Goal: Information Seeking & Learning: Learn about a topic

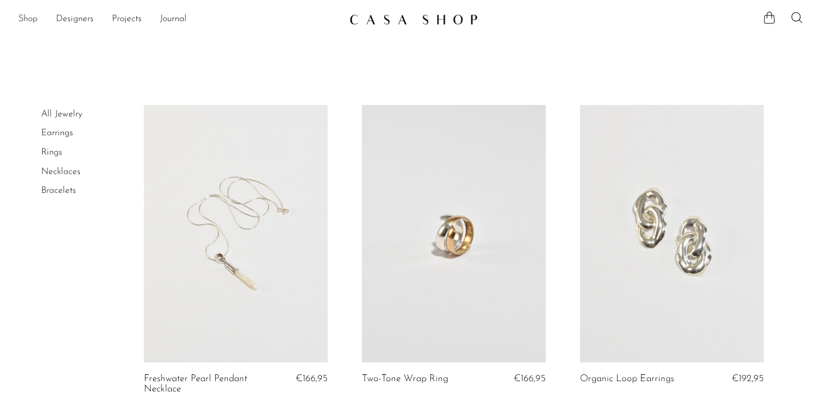
click at [32, 22] on link "Shop" at bounding box center [27, 19] width 19 height 15
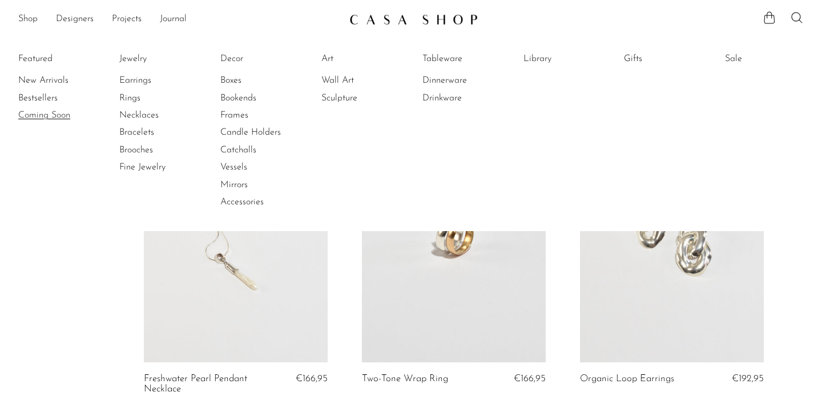
click at [38, 111] on link "Coming Soon" at bounding box center [61, 115] width 86 height 13
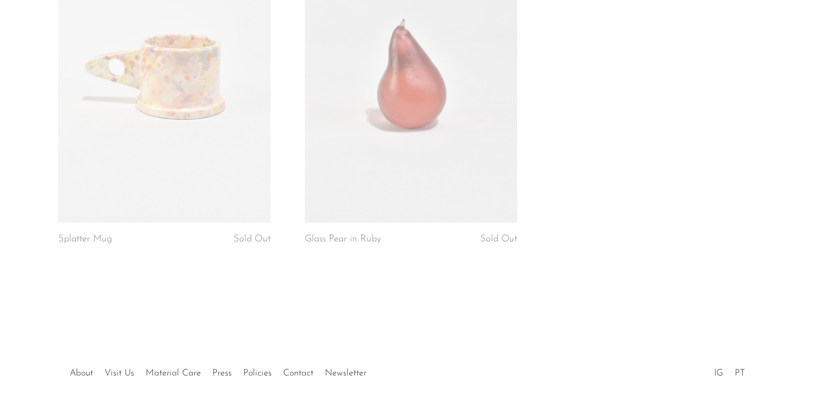
scroll to position [3340, 0]
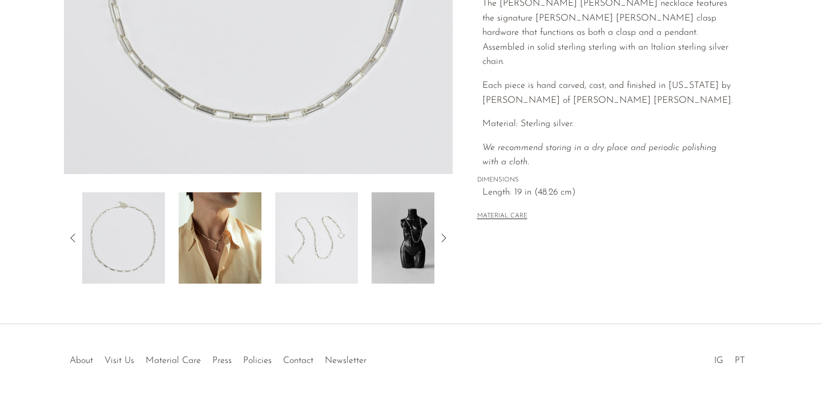
scroll to position [311, 0]
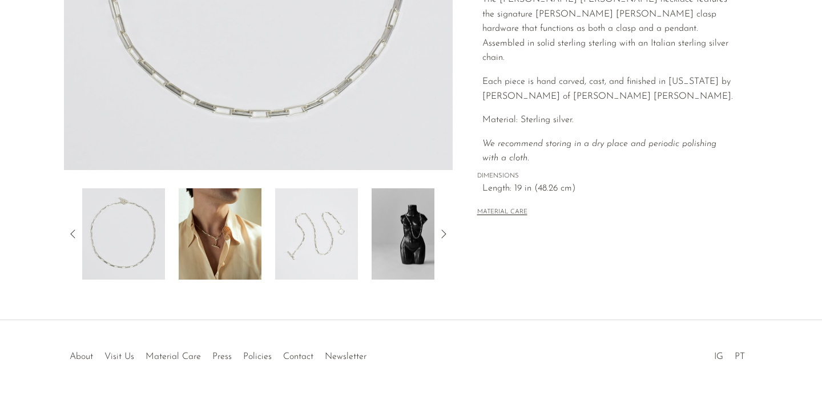
click at [204, 245] on img at bounding box center [220, 233] width 83 height 91
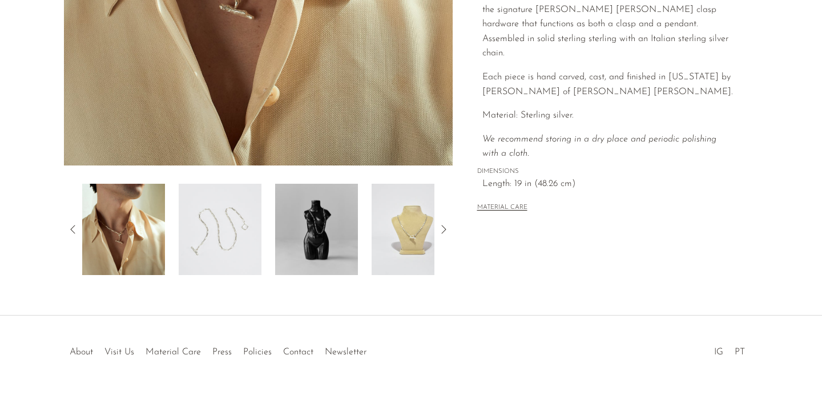
scroll to position [320, 0]
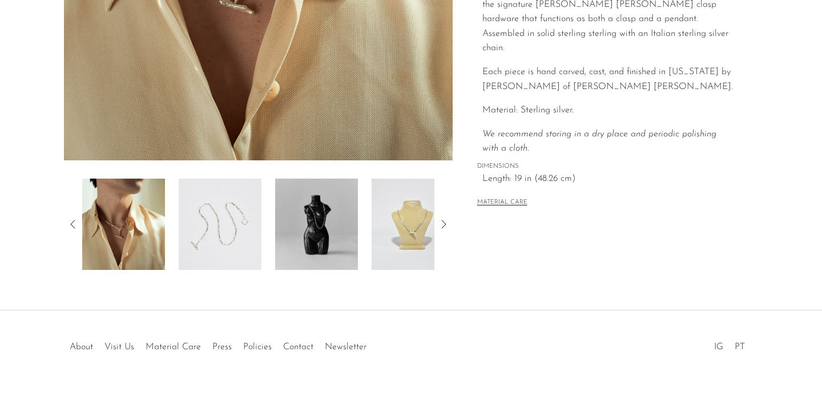
click at [206, 237] on img at bounding box center [220, 224] width 83 height 91
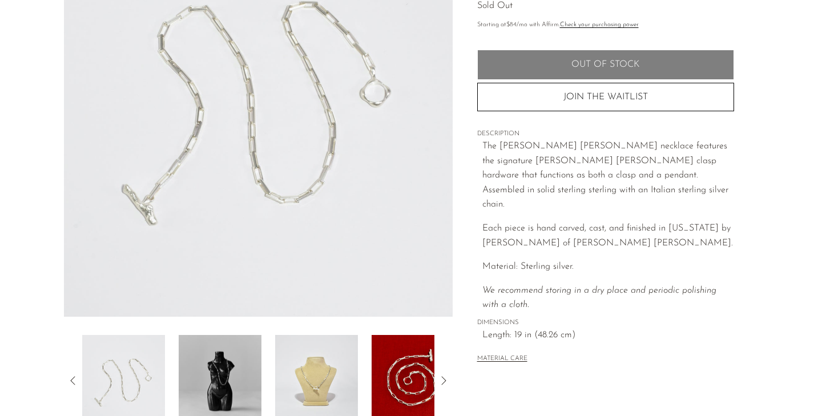
scroll to position [164, 0]
click at [304, 393] on img at bounding box center [316, 380] width 83 height 91
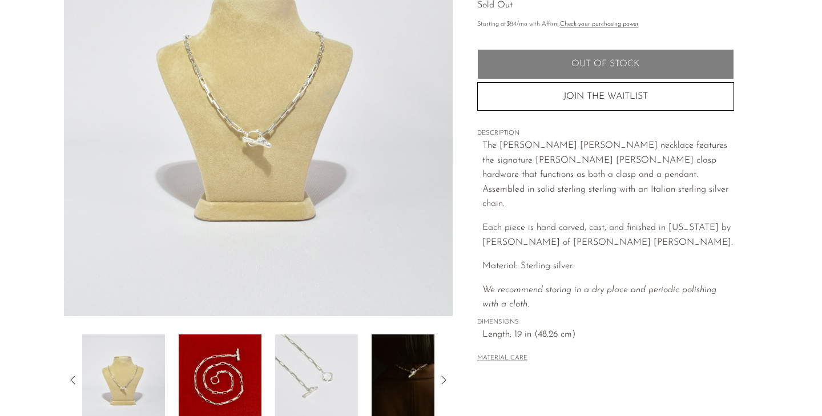
click at [325, 374] on img at bounding box center [316, 380] width 83 height 91
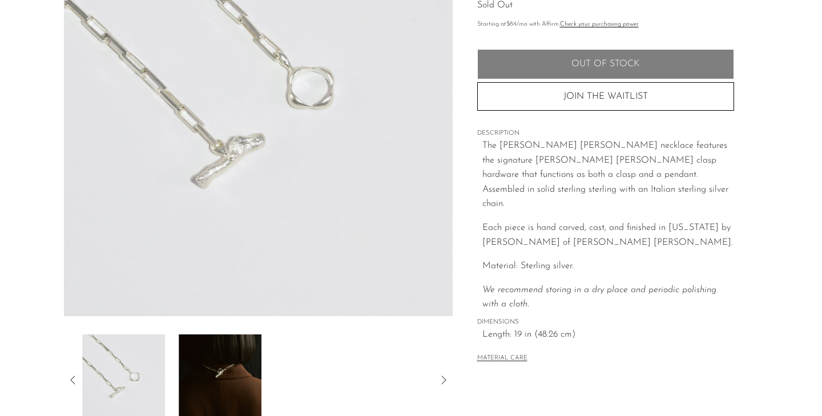
click at [220, 372] on img at bounding box center [220, 380] width 83 height 91
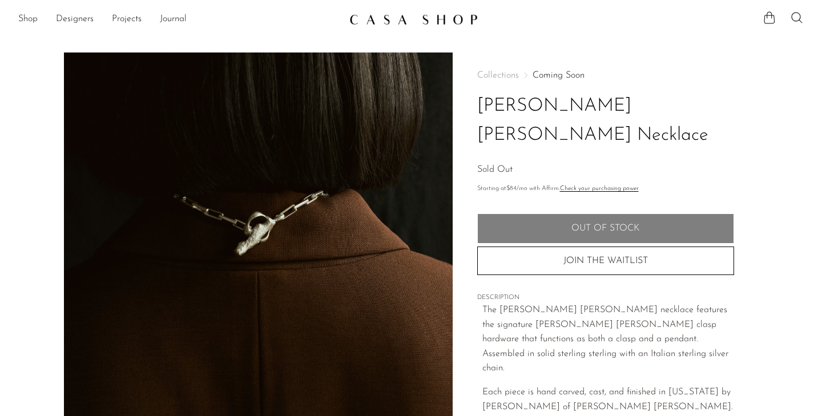
scroll to position [0, 0]
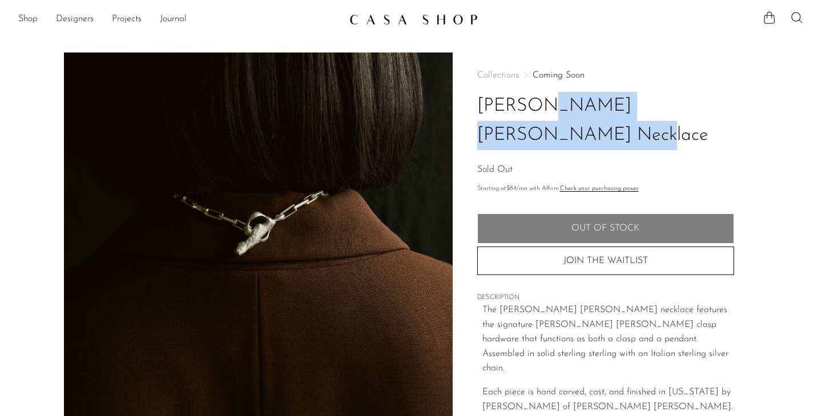
drag, startPoint x: 710, startPoint y: 105, endPoint x: 474, endPoint y: 101, distance: 235.2
click at [474, 101] on div "Collections Coming Soon Dunton Ellerkamp Necklace Sold Out Starting at $84 /mo …" at bounding box center [605, 322] width 305 height 538
copy h1 "[PERSON_NAME] [PERSON_NAME] Necklace"
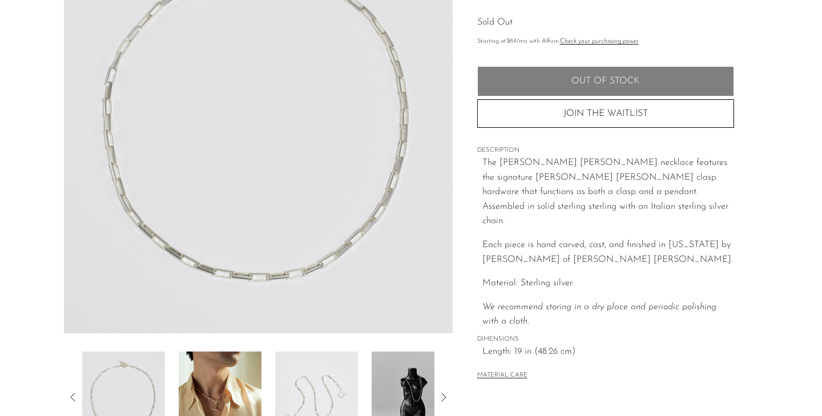
scroll to position [143, 0]
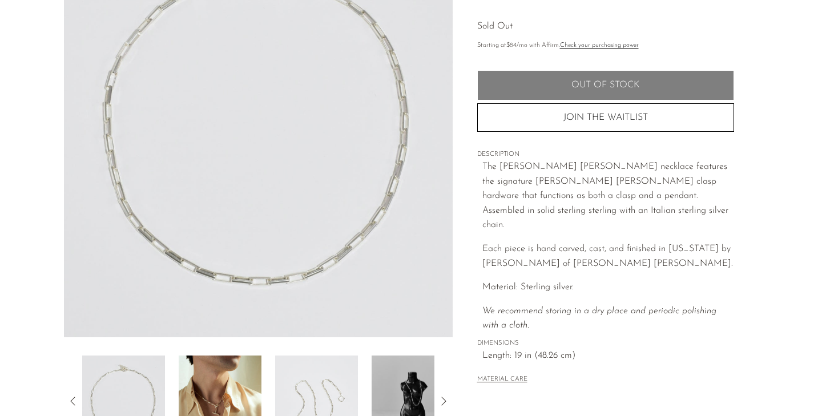
click at [410, 365] on img at bounding box center [413, 401] width 83 height 91
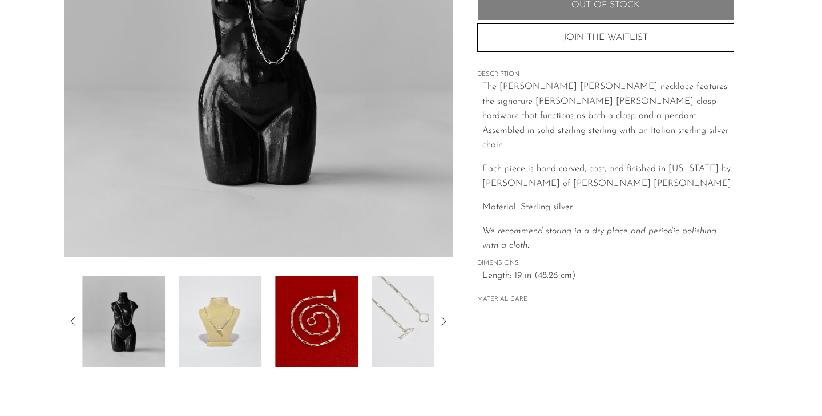
scroll to position [235, 0]
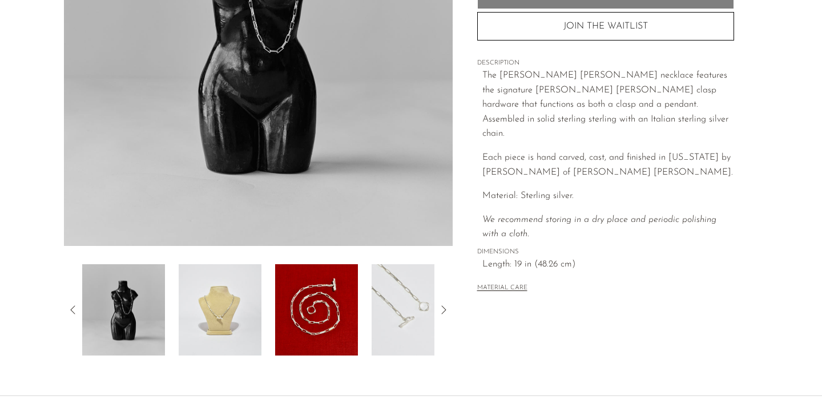
click at [73, 307] on icon at bounding box center [73, 310] width 14 height 14
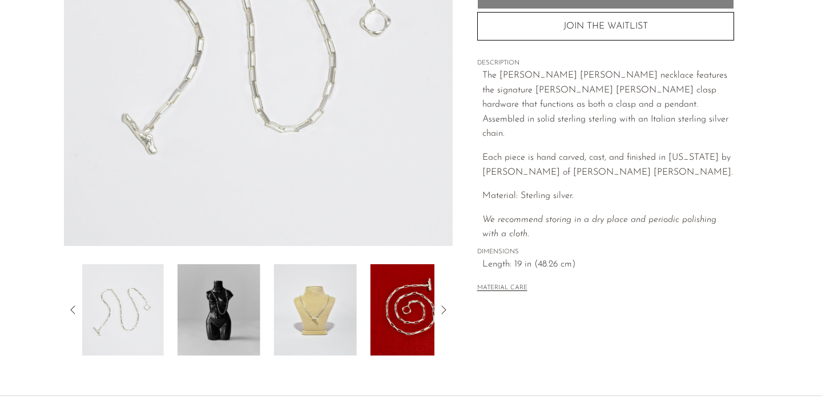
click at [72, 307] on icon at bounding box center [73, 310] width 14 height 14
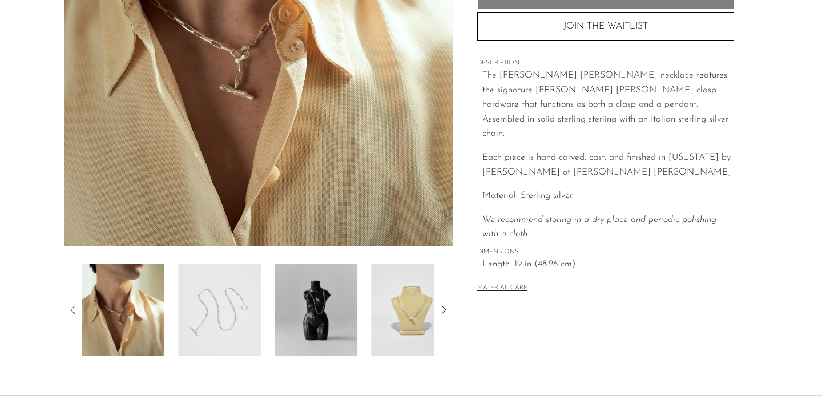
click at [116, 326] on img at bounding box center [123, 309] width 83 height 91
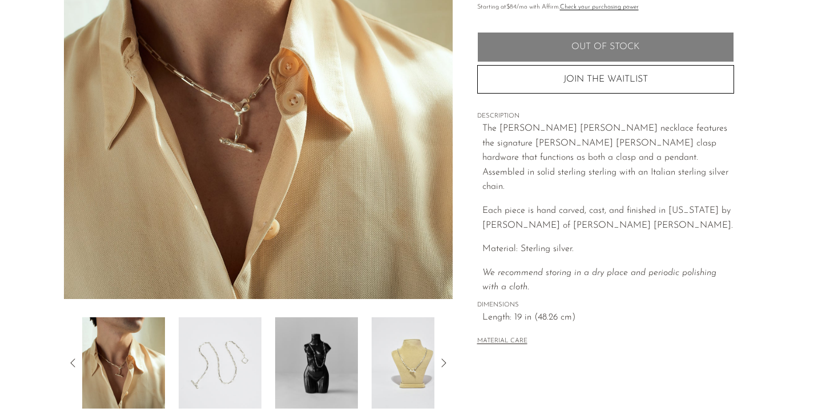
scroll to position [175, 0]
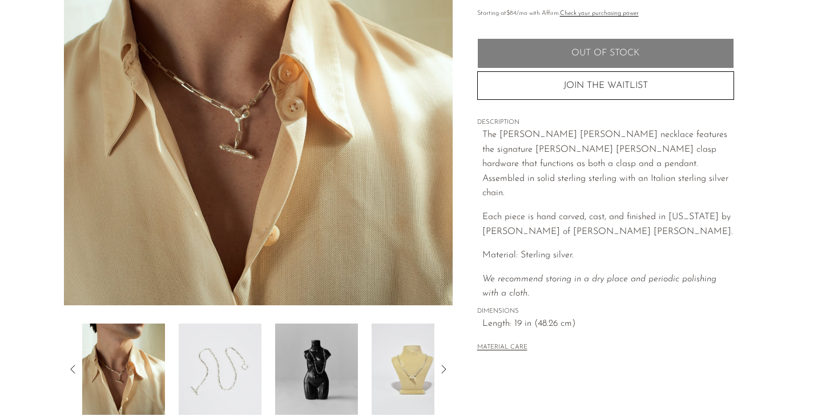
click at [235, 114] on img at bounding box center [258, 91] width 389 height 428
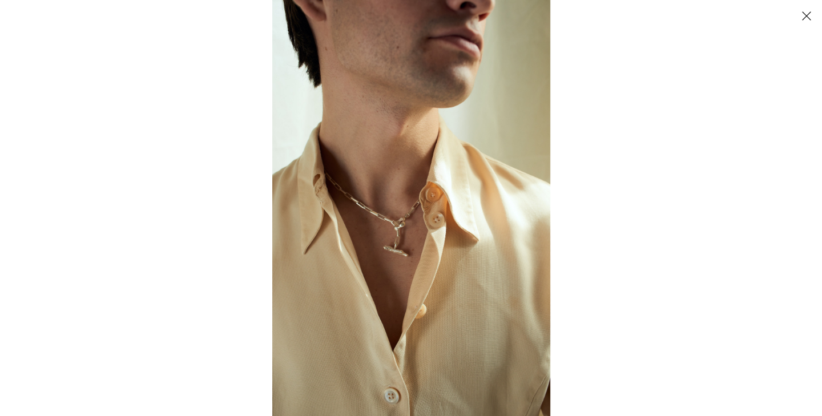
click at [397, 235] on img at bounding box center [411, 208] width 278 height 416
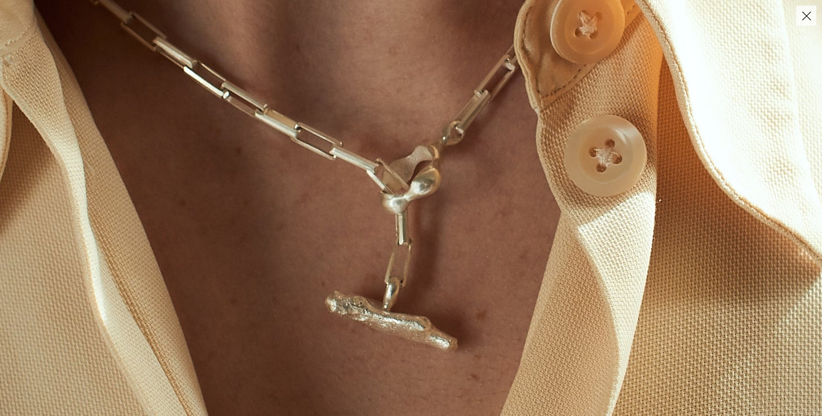
click at [397, 235] on img at bounding box center [472, 95] width 1463 height 2192
